Goal: Task Accomplishment & Management: Use online tool/utility

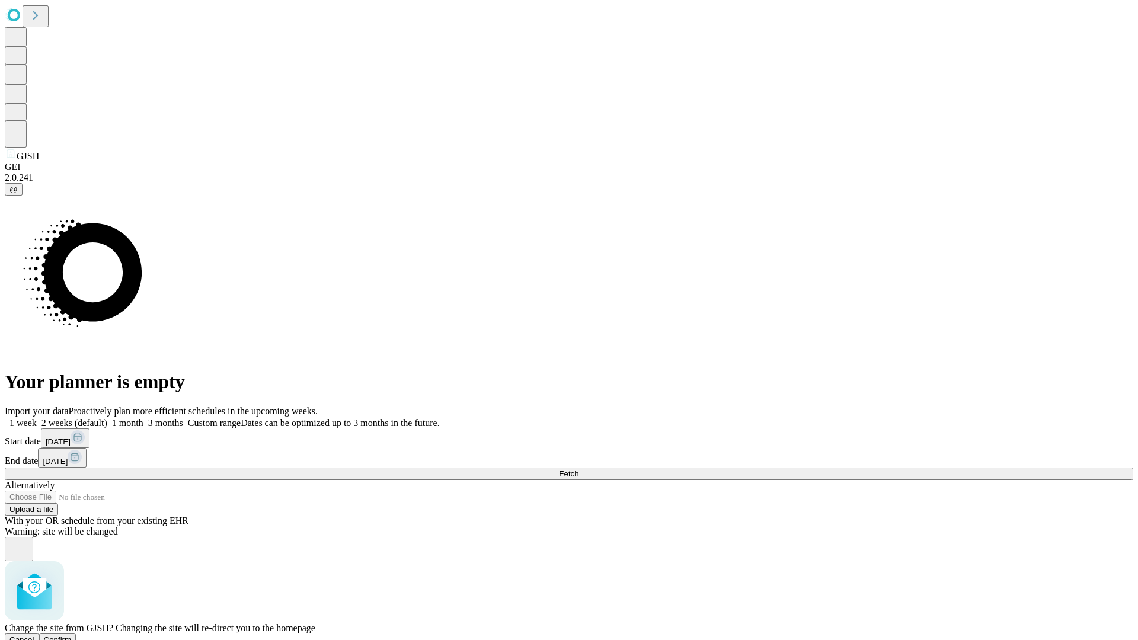
click at [72, 635] on span "Confirm" at bounding box center [58, 639] width 28 height 9
click at [37, 418] on label "1 week" at bounding box center [21, 423] width 32 height 10
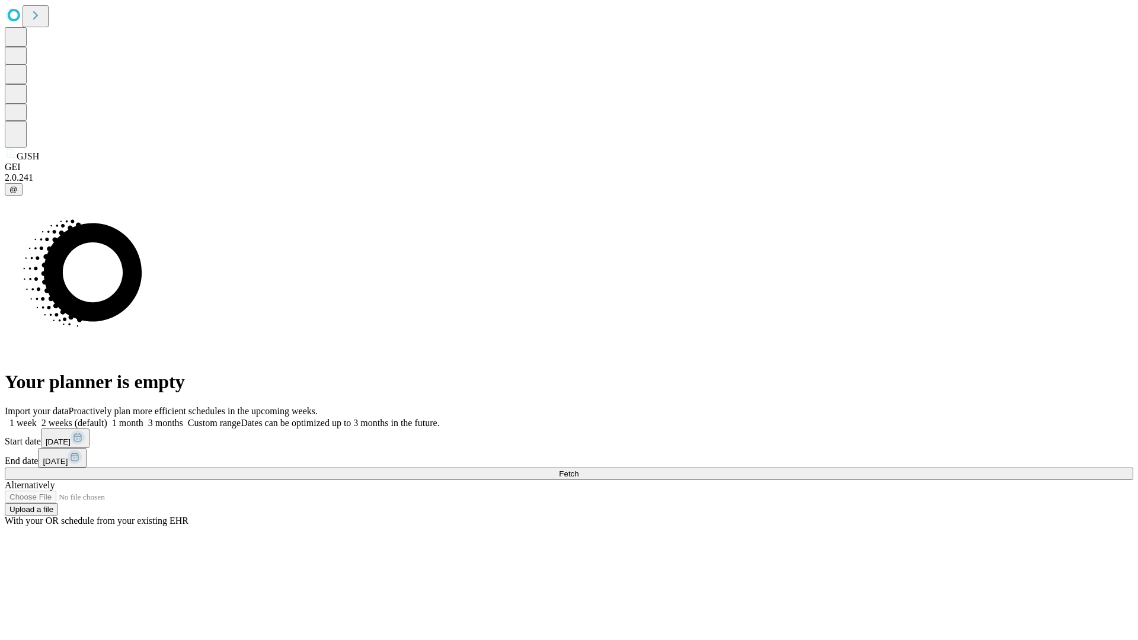
click at [578, 469] on span "Fetch" at bounding box center [569, 473] width 20 height 9
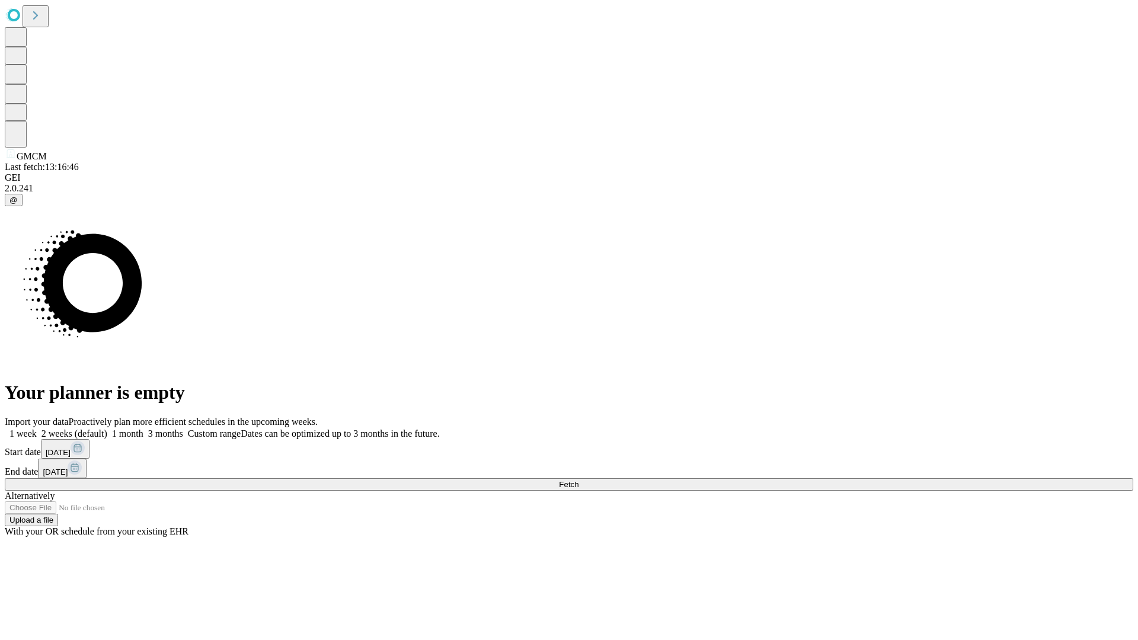
click at [37, 429] on label "1 week" at bounding box center [21, 434] width 32 height 10
click at [578, 480] on span "Fetch" at bounding box center [569, 484] width 20 height 9
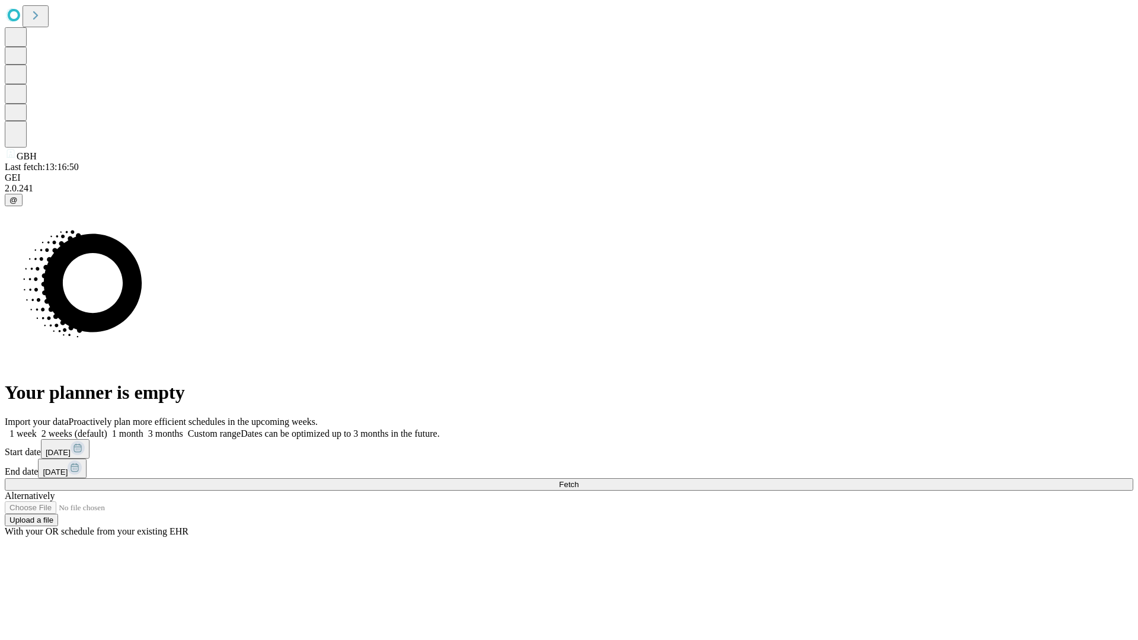
click at [578, 480] on span "Fetch" at bounding box center [569, 484] width 20 height 9
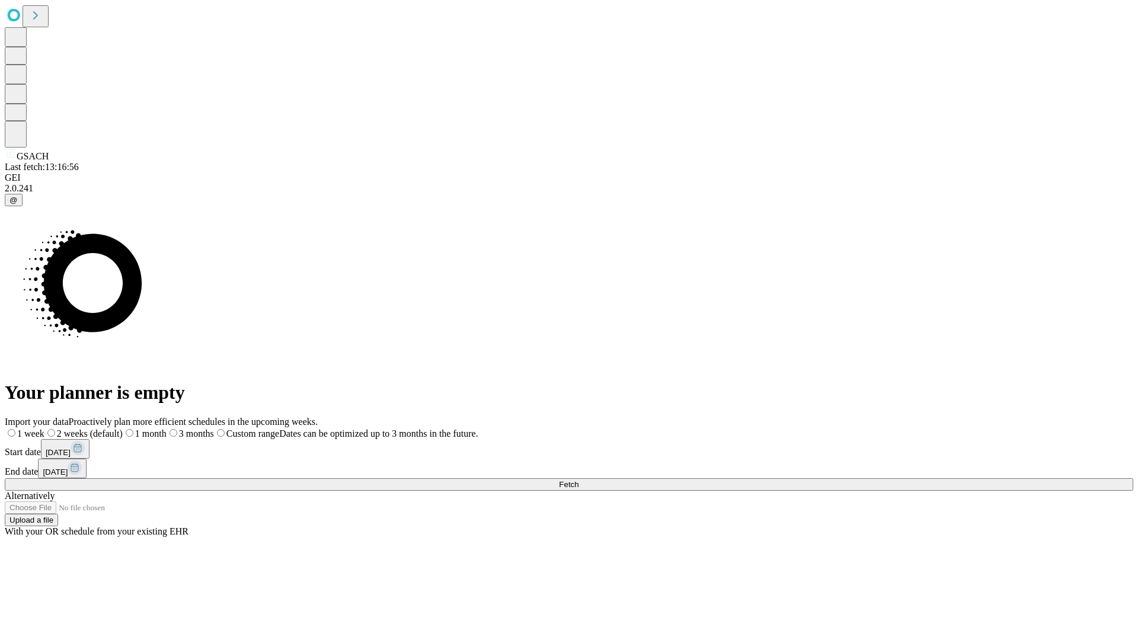
click at [44, 429] on label "1 week" at bounding box center [25, 434] width 40 height 10
click at [578, 480] on span "Fetch" at bounding box center [569, 484] width 20 height 9
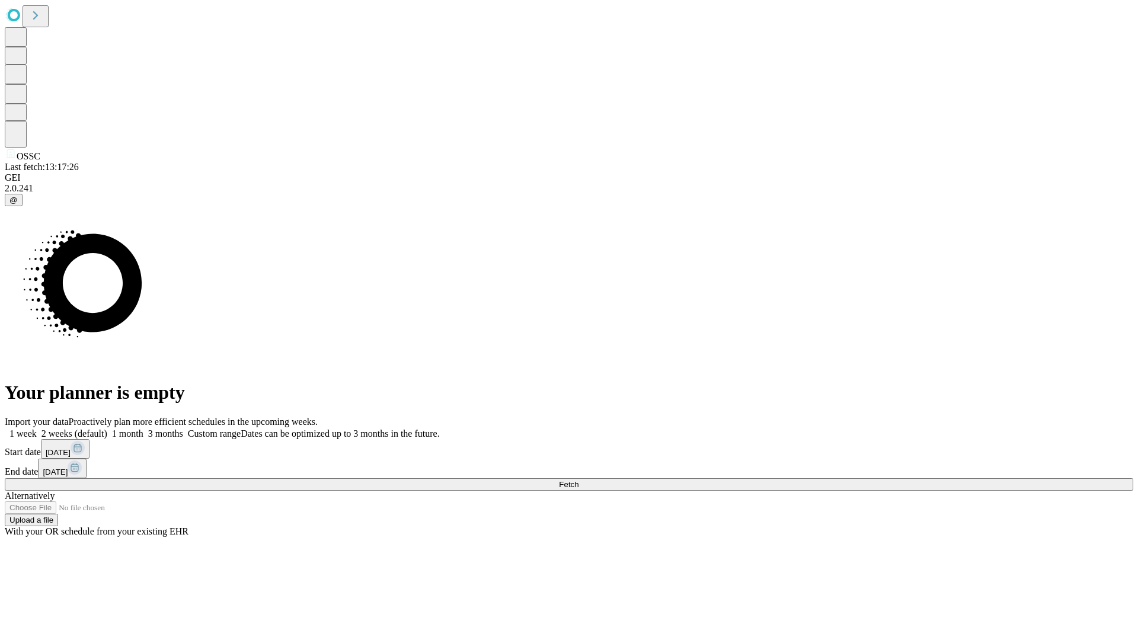
click at [578, 480] on span "Fetch" at bounding box center [569, 484] width 20 height 9
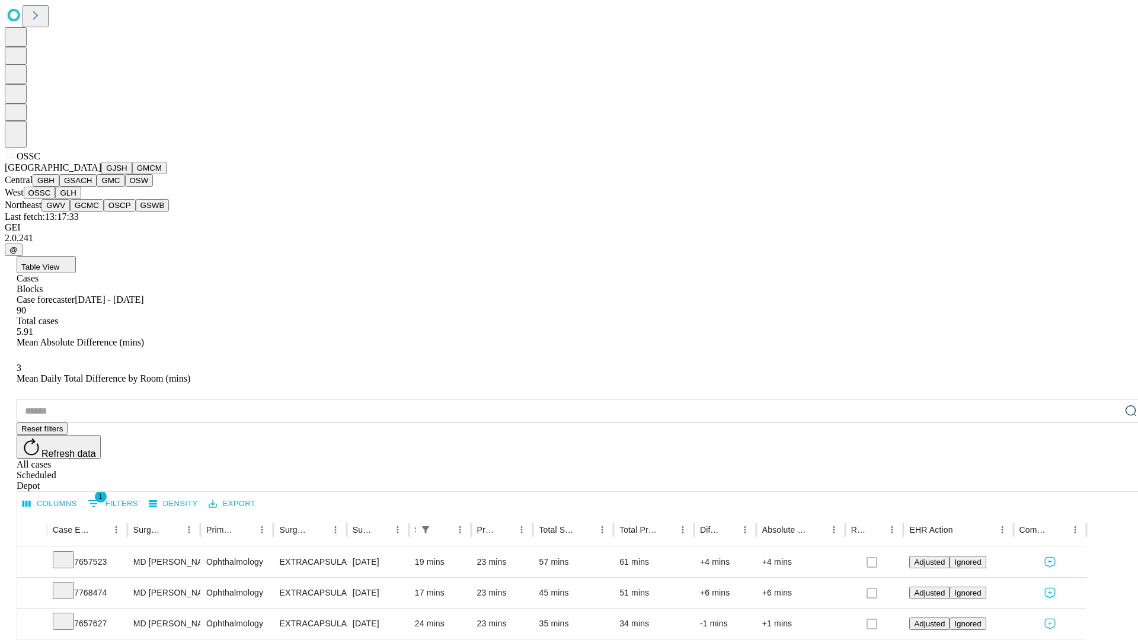
click at [81, 199] on button "GLH" at bounding box center [67, 193] width 25 height 12
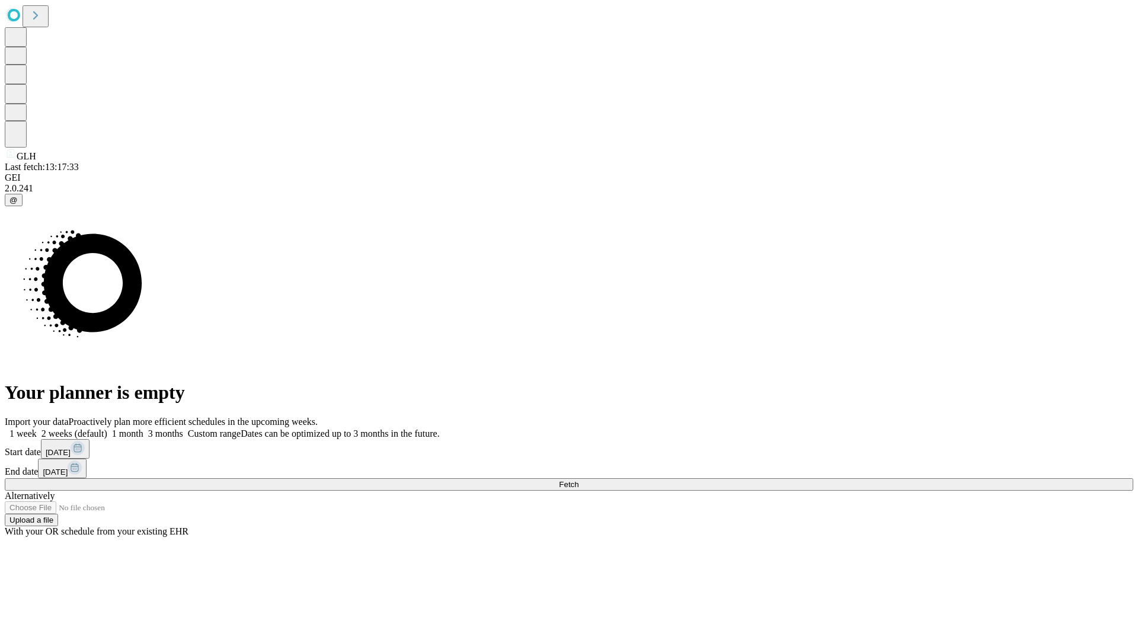
click at [37, 429] on label "1 week" at bounding box center [21, 434] width 32 height 10
click at [578, 480] on span "Fetch" at bounding box center [569, 484] width 20 height 9
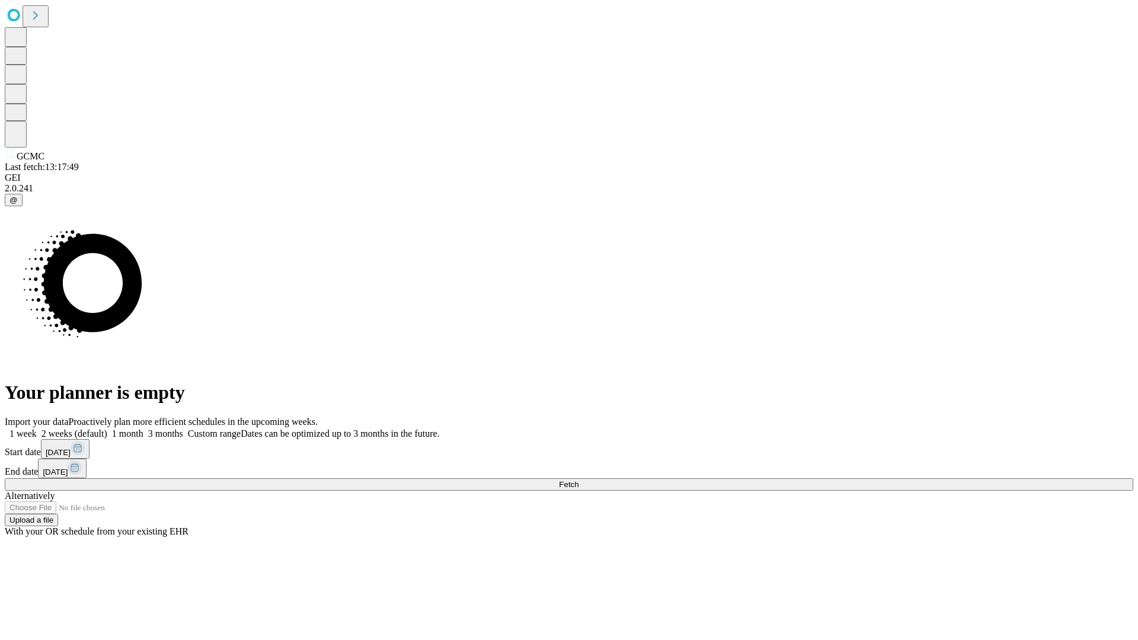
click at [37, 429] on label "1 week" at bounding box center [21, 434] width 32 height 10
click at [578, 480] on span "Fetch" at bounding box center [569, 484] width 20 height 9
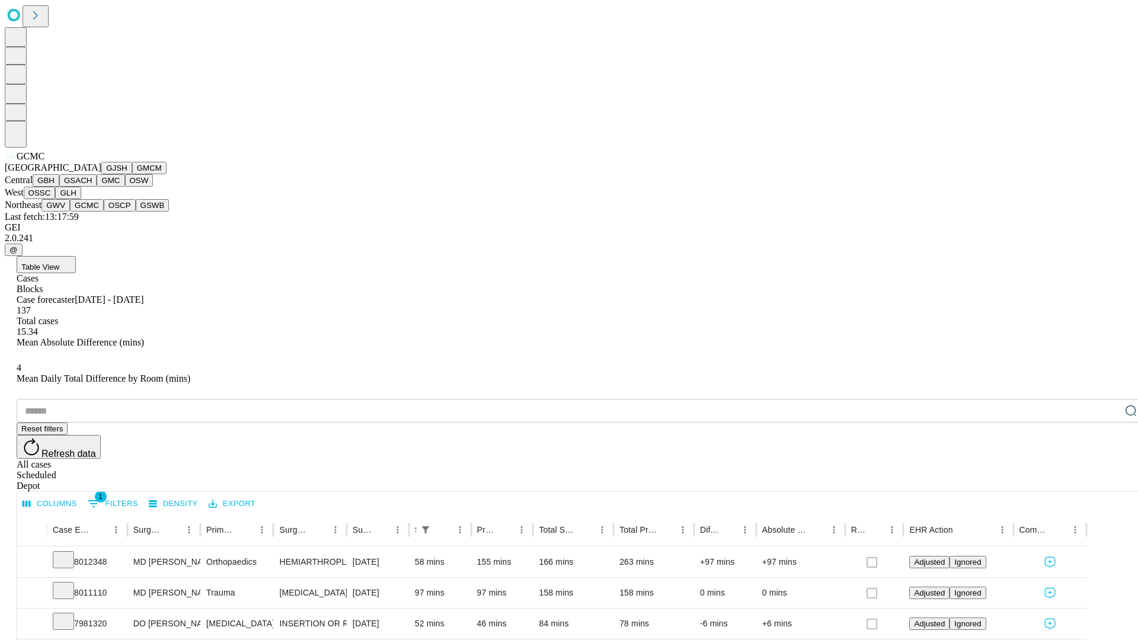
click at [104, 212] on button "OSCP" at bounding box center [120, 205] width 32 height 12
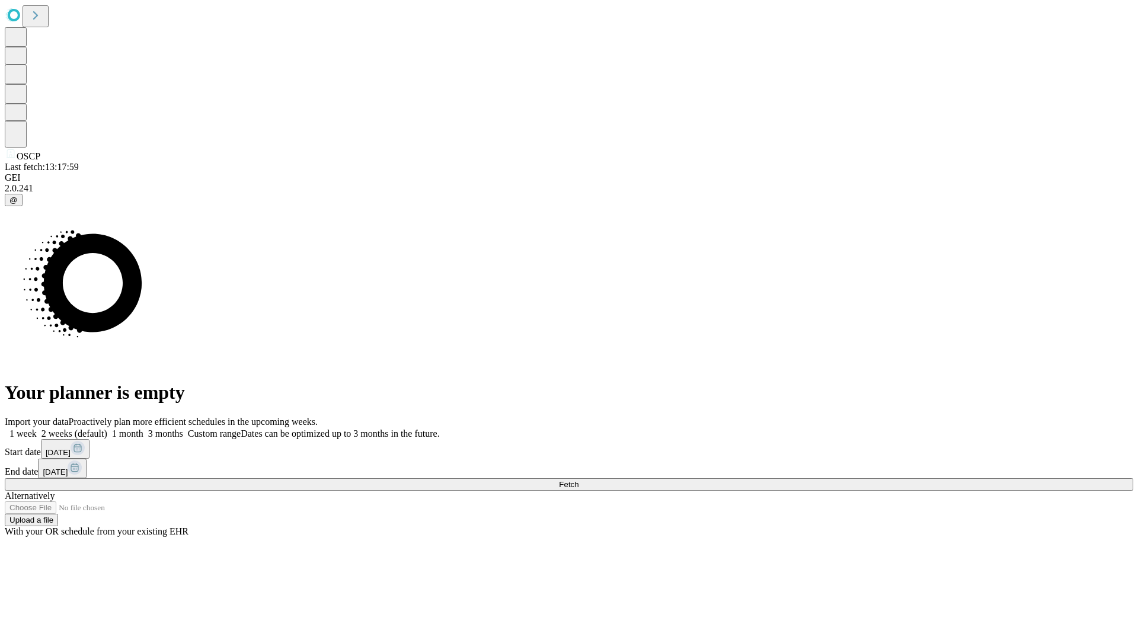
click at [37, 429] on label "1 week" at bounding box center [21, 434] width 32 height 10
click at [578, 480] on span "Fetch" at bounding box center [569, 484] width 20 height 9
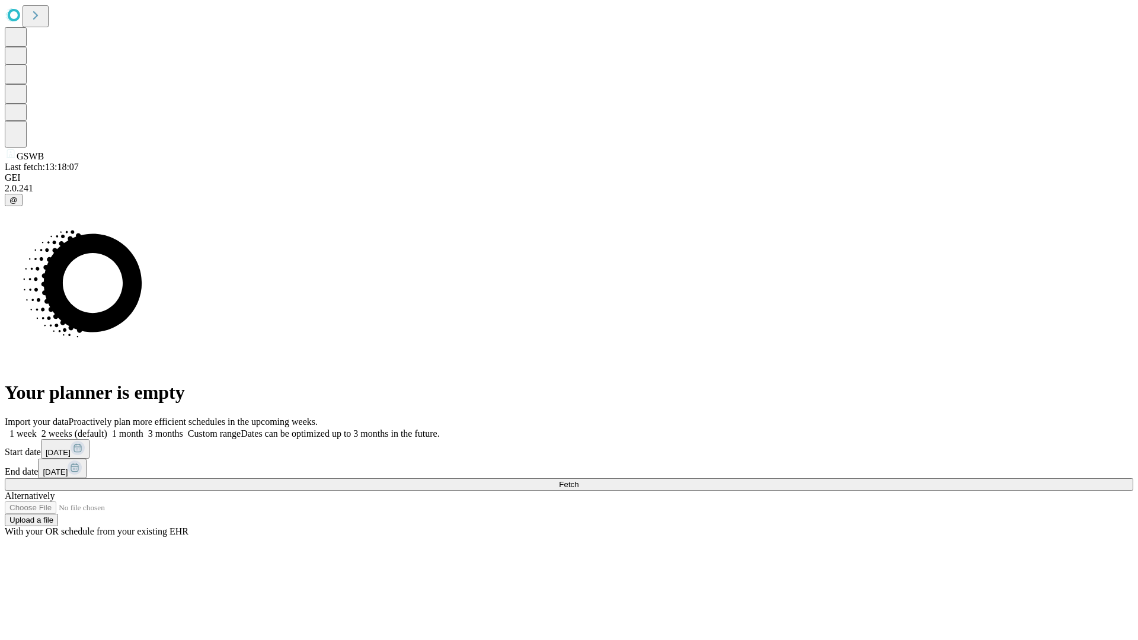
click at [37, 429] on label "1 week" at bounding box center [21, 434] width 32 height 10
click at [578, 480] on span "Fetch" at bounding box center [569, 484] width 20 height 9
